Goal: Information Seeking & Learning: Understand process/instructions

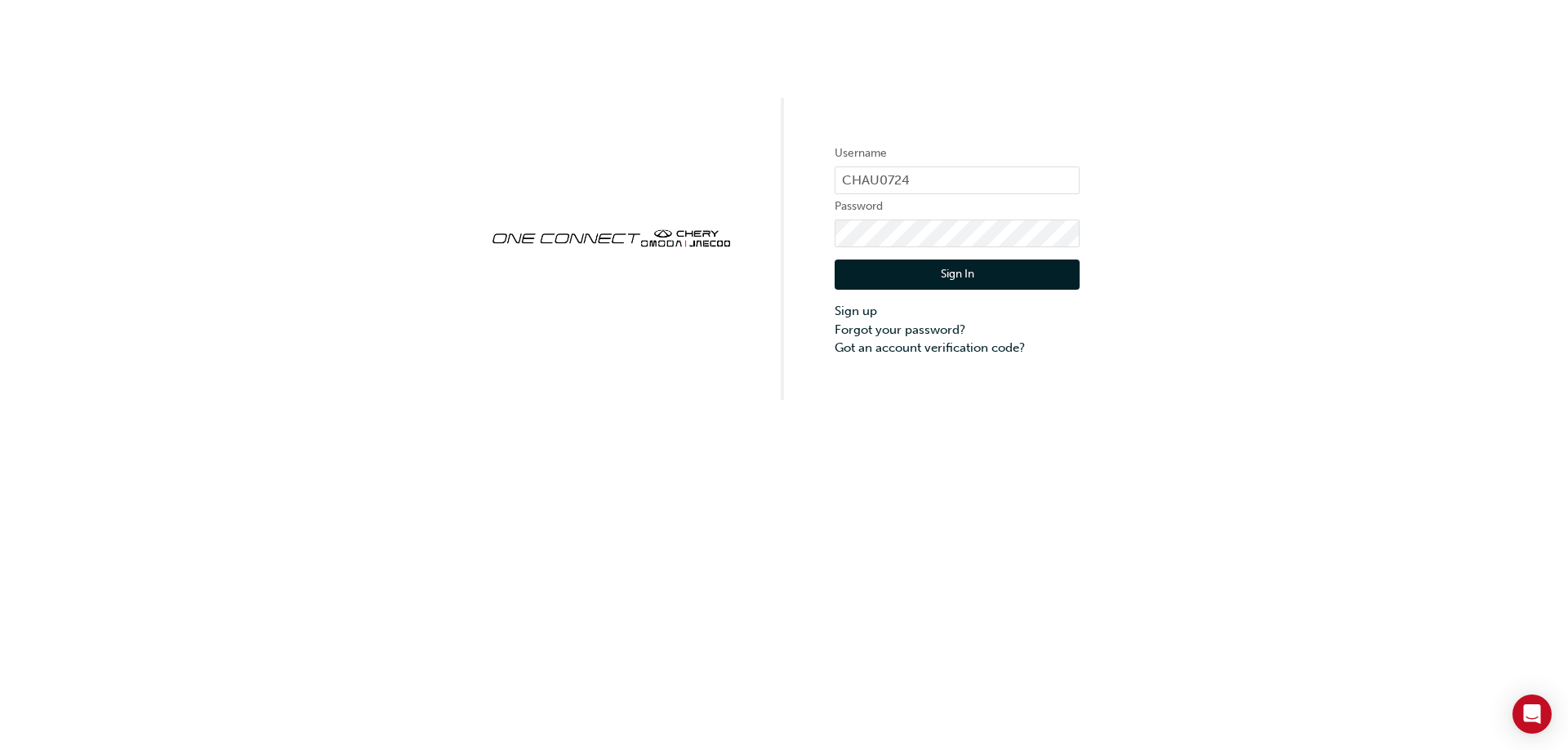
click at [927, 275] on button "Sign In" at bounding box center [957, 274] width 245 height 31
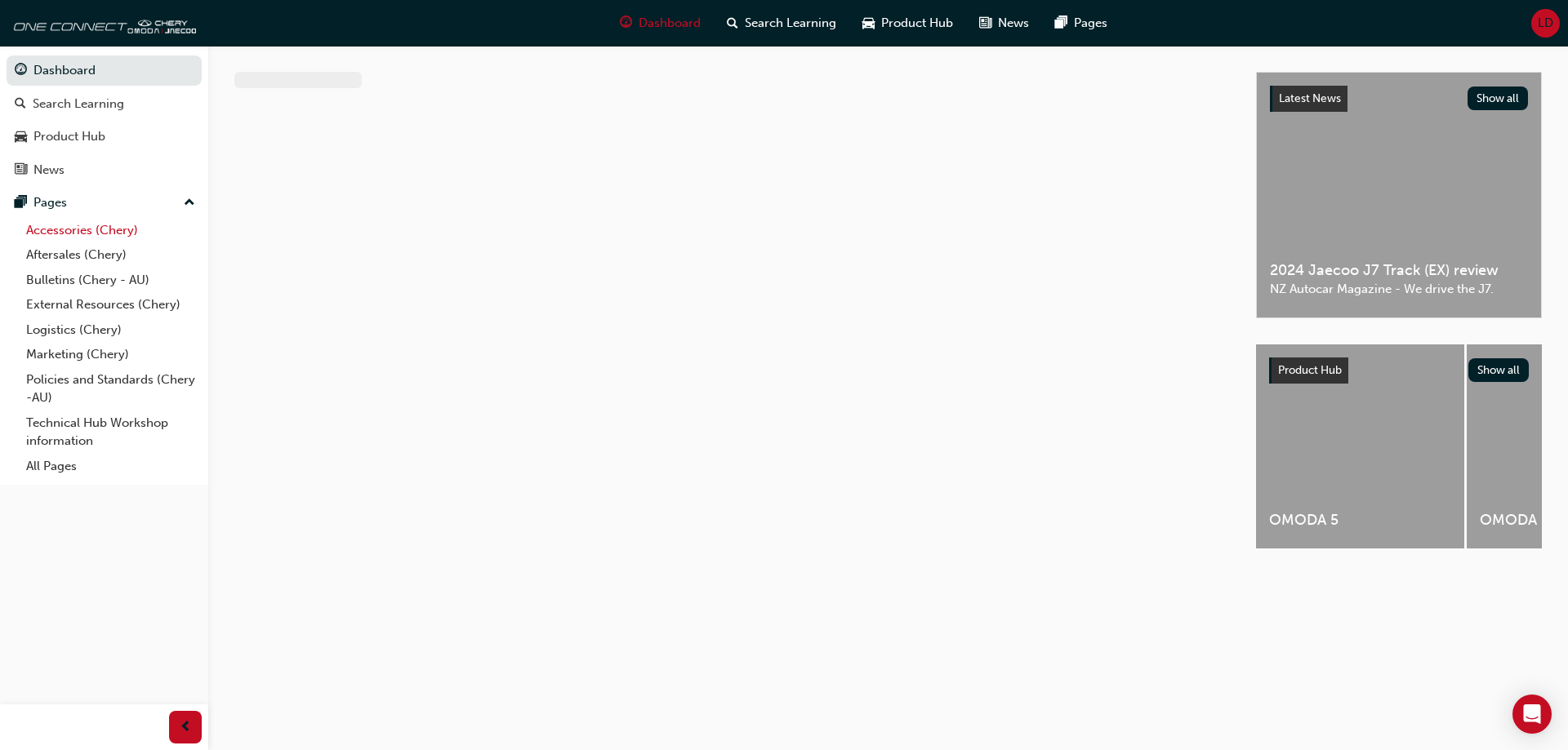
click at [112, 230] on link "Accessories (Chery)" at bounding box center [110, 231] width 182 height 26
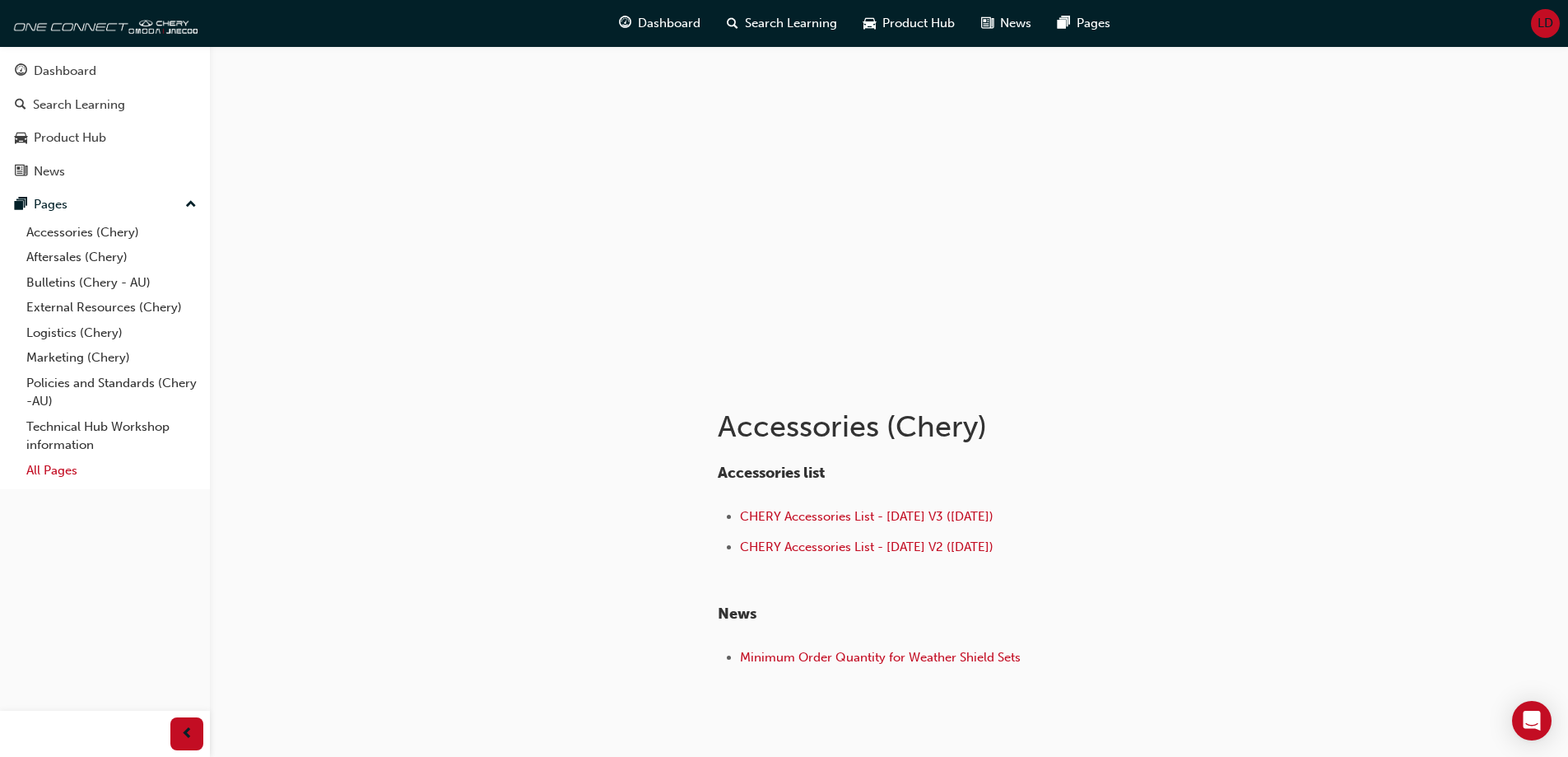
click at [76, 474] on link "All Pages" at bounding box center [111, 471] width 184 height 26
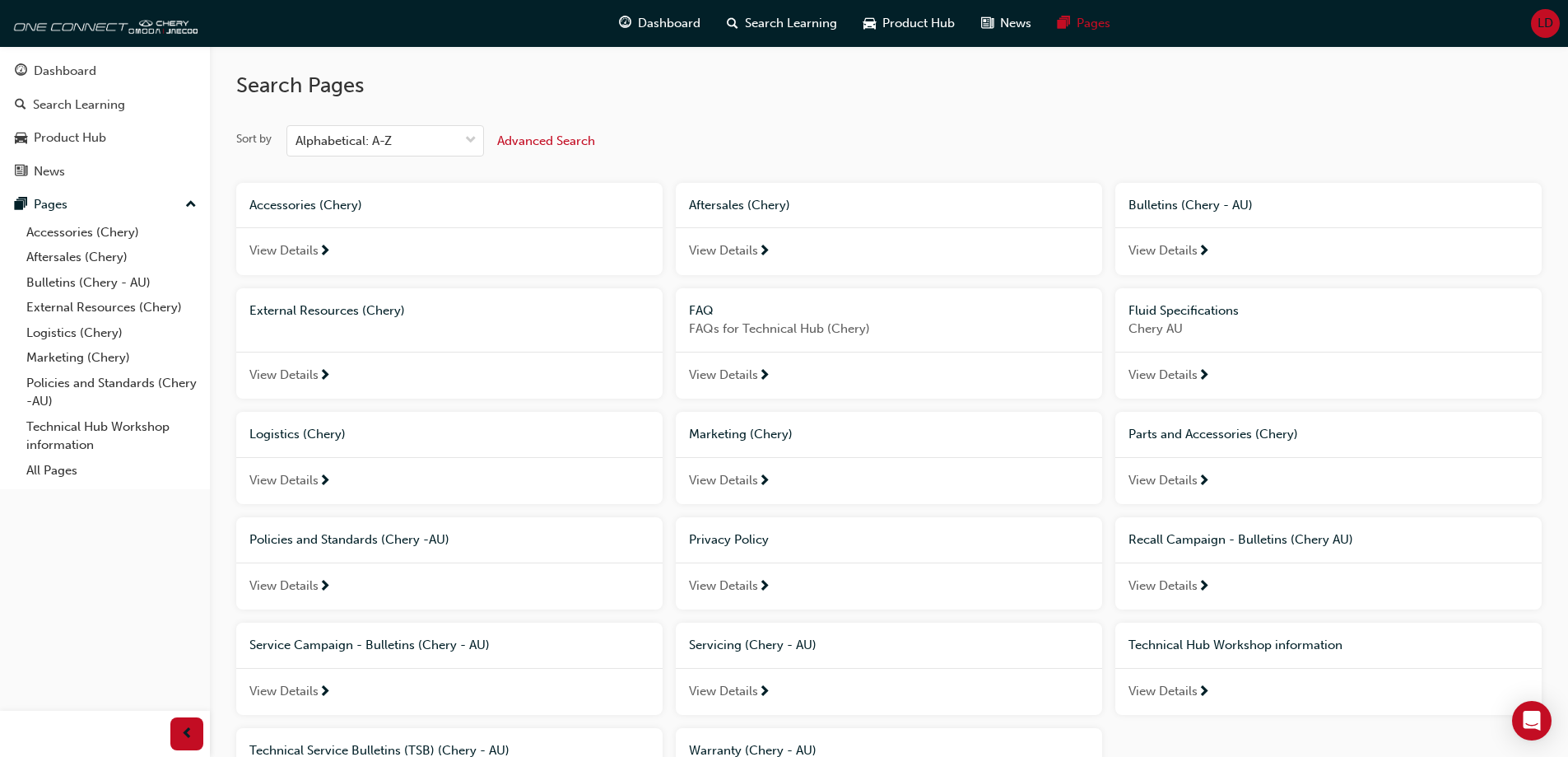
scroll to position [165, 0]
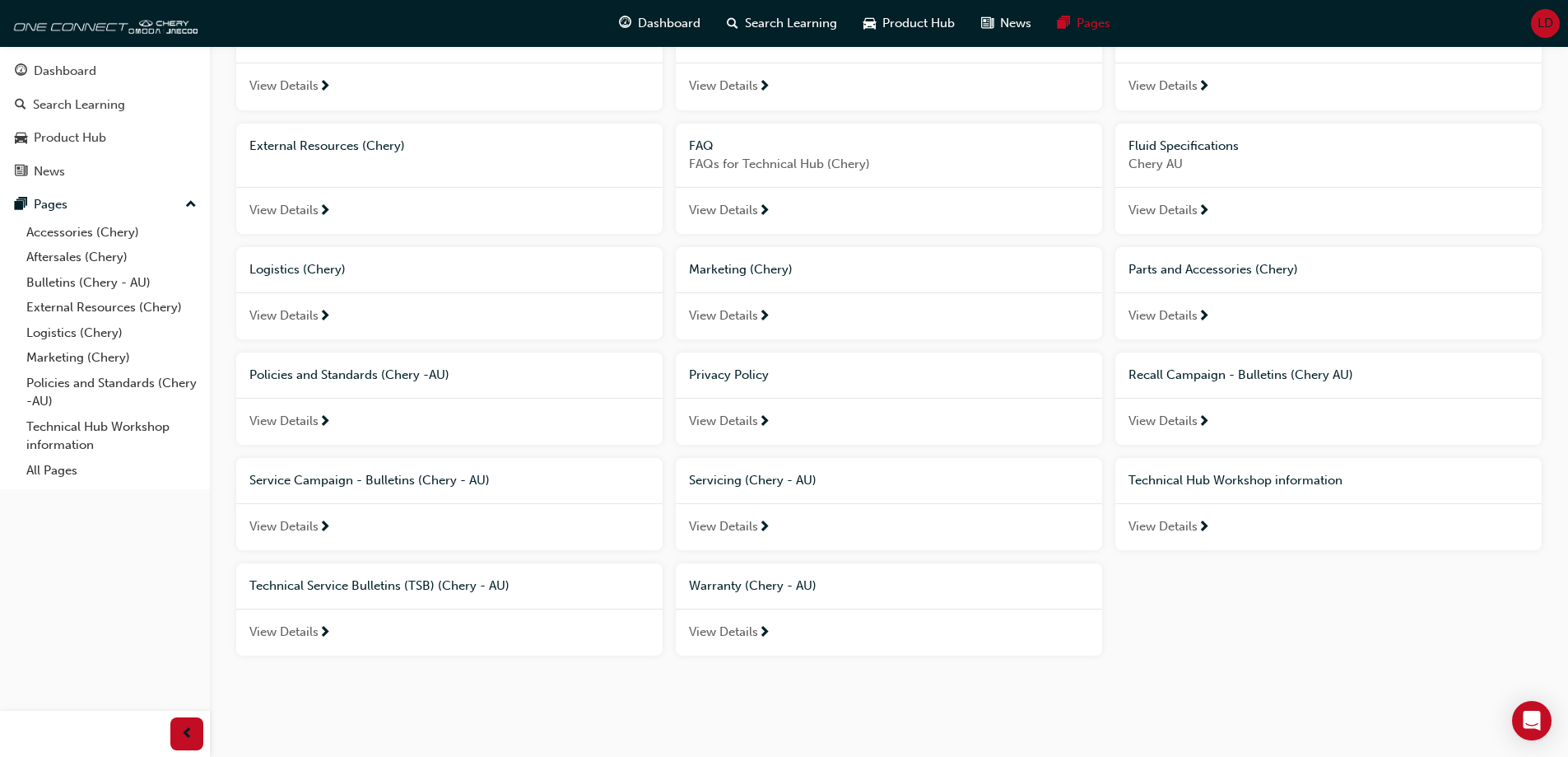
click at [762, 630] on span "next-icon" at bounding box center [764, 633] width 12 height 15
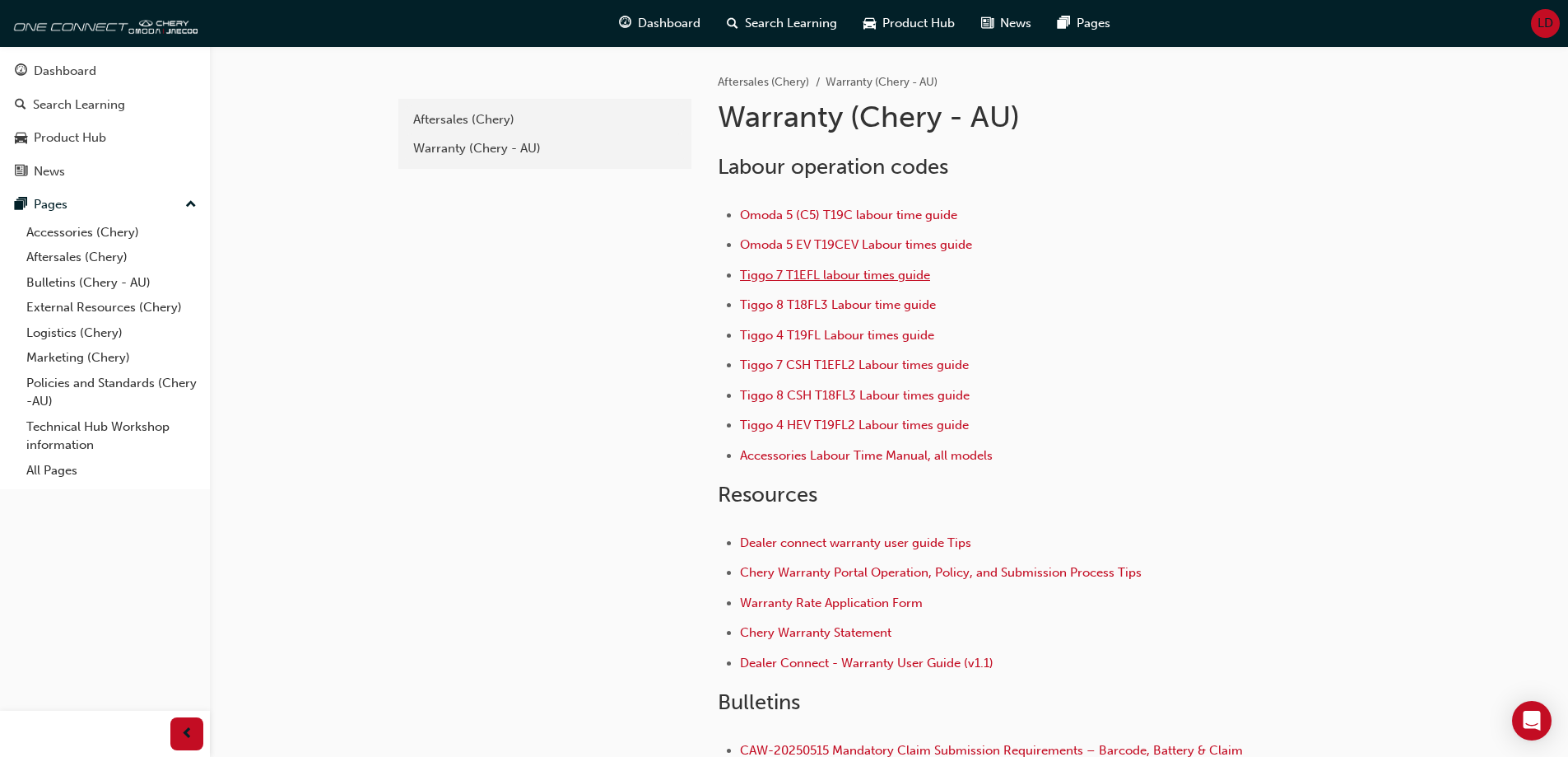
click at [844, 268] on span "Tiggo 7 T1EFL labour times guide" at bounding box center [834, 275] width 190 height 15
click at [819, 331] on span "Tiggo 4 T19FL Labour times guide" at bounding box center [836, 335] width 194 height 15
